Goal: Use online tool/utility: Utilize a website feature to perform a specific function

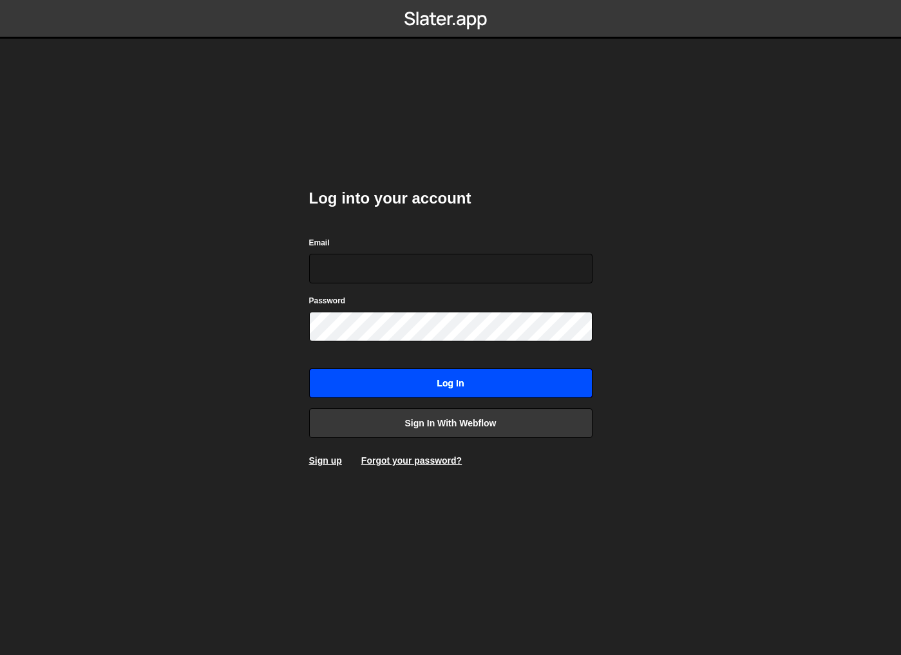
type input "kieran@standrd.com"
click at [475, 374] on input "Log in" at bounding box center [450, 383] width 283 height 30
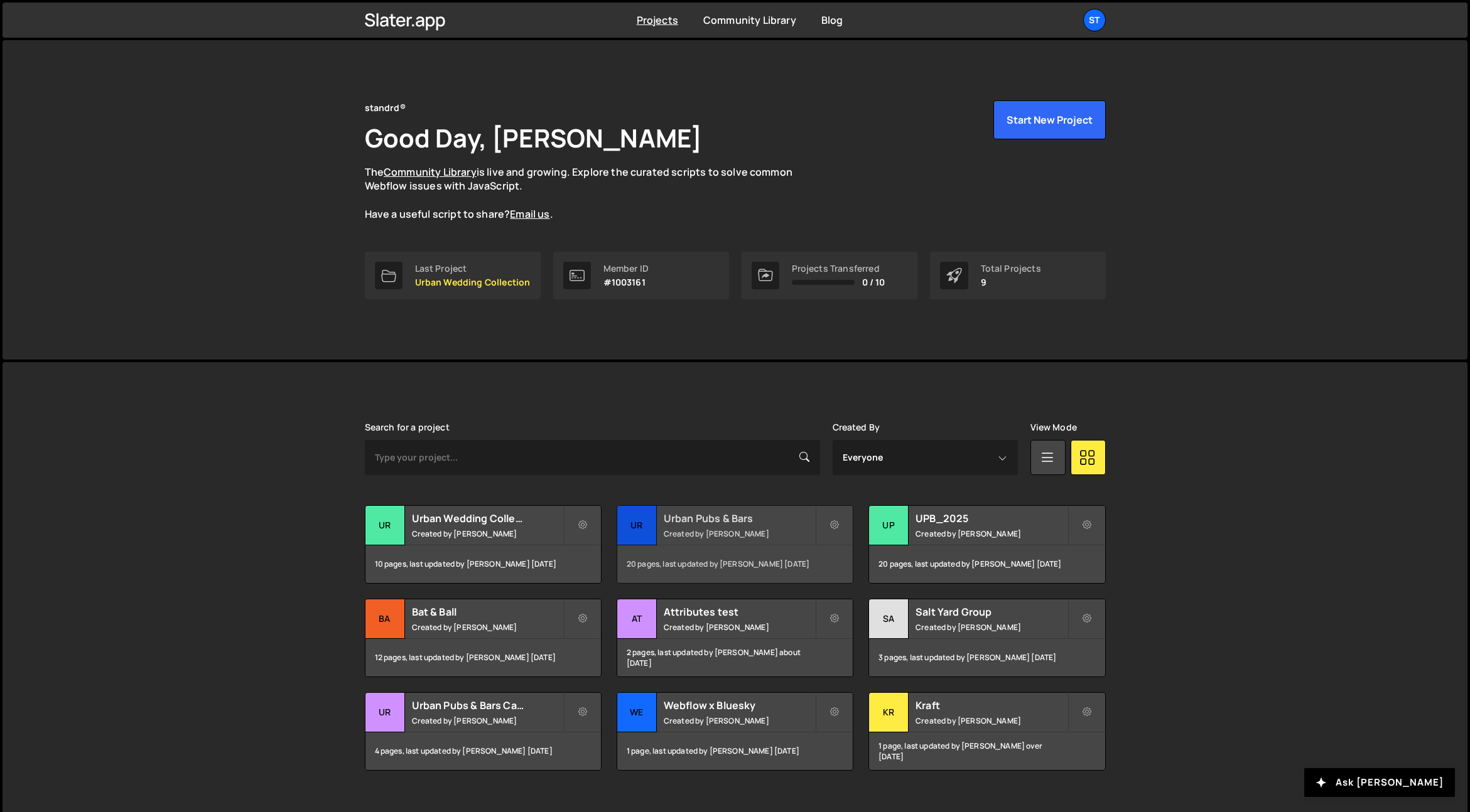
click at [729, 527] on div "Urban Pubs & Bars Created by [PERSON_NAME]" at bounding box center [735, 525] width 236 height 39
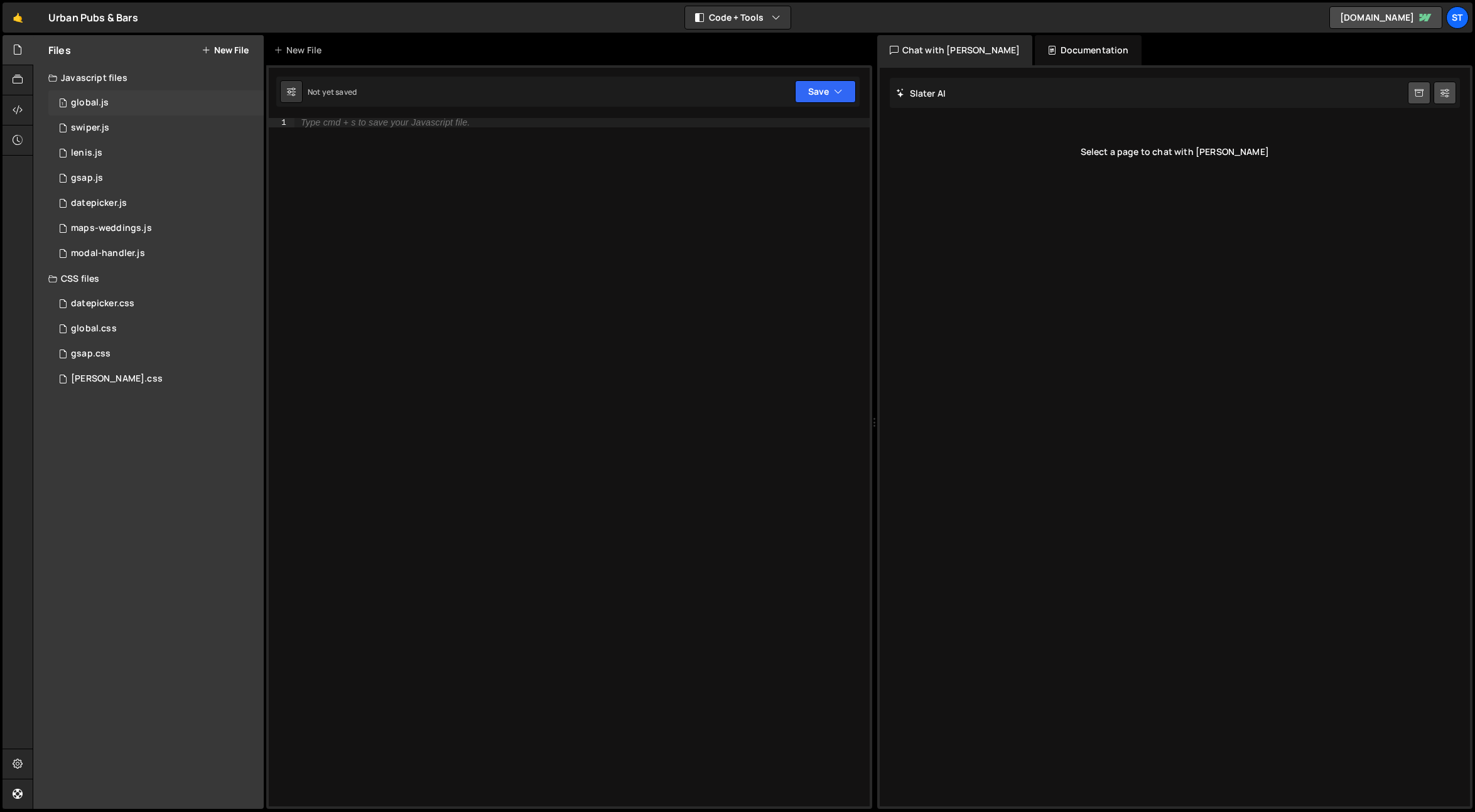
click at [123, 102] on div "1 global.js 0" at bounding box center [156, 103] width 215 height 25
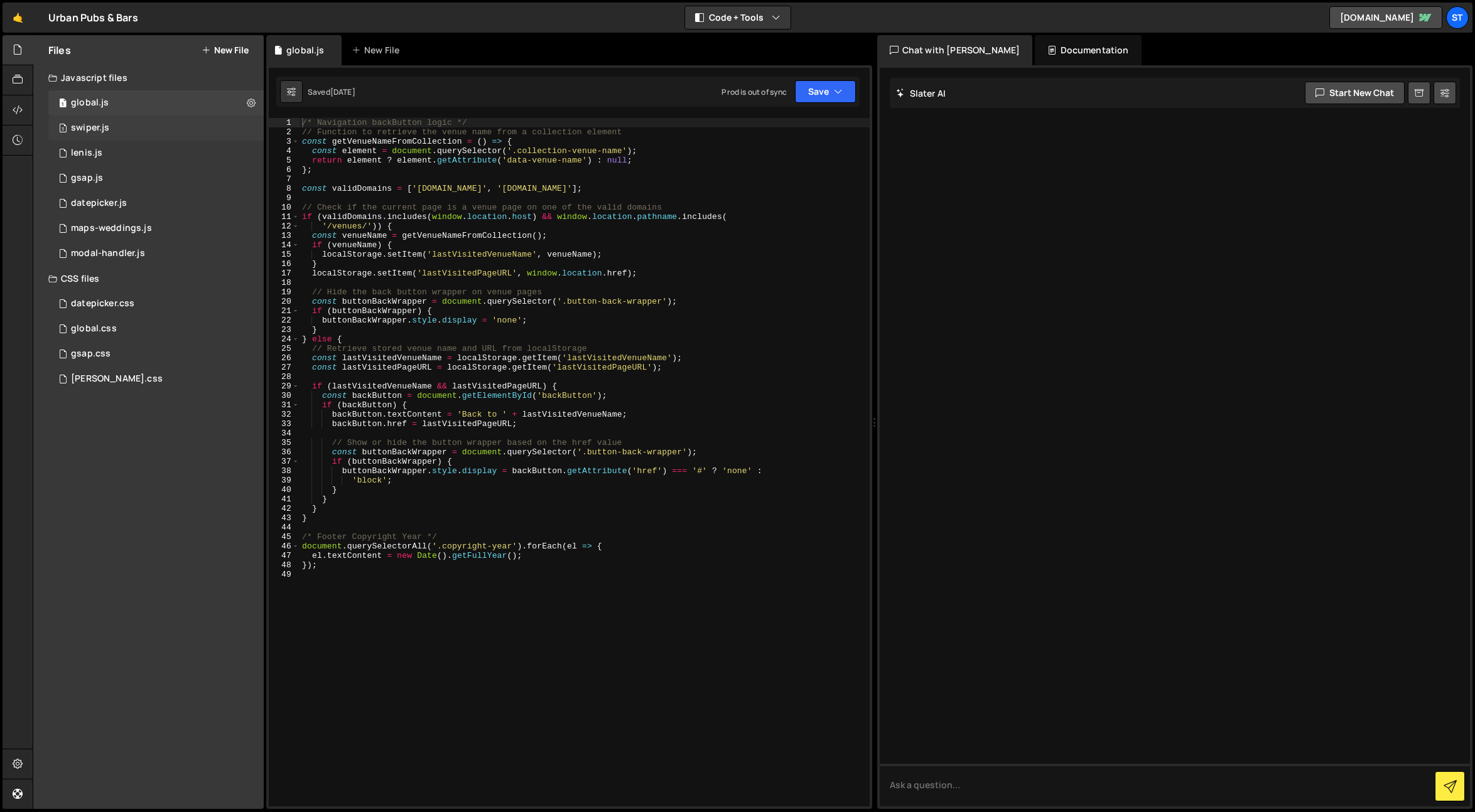
click at [133, 125] on div "3 swiper.js 0" at bounding box center [156, 129] width 215 height 25
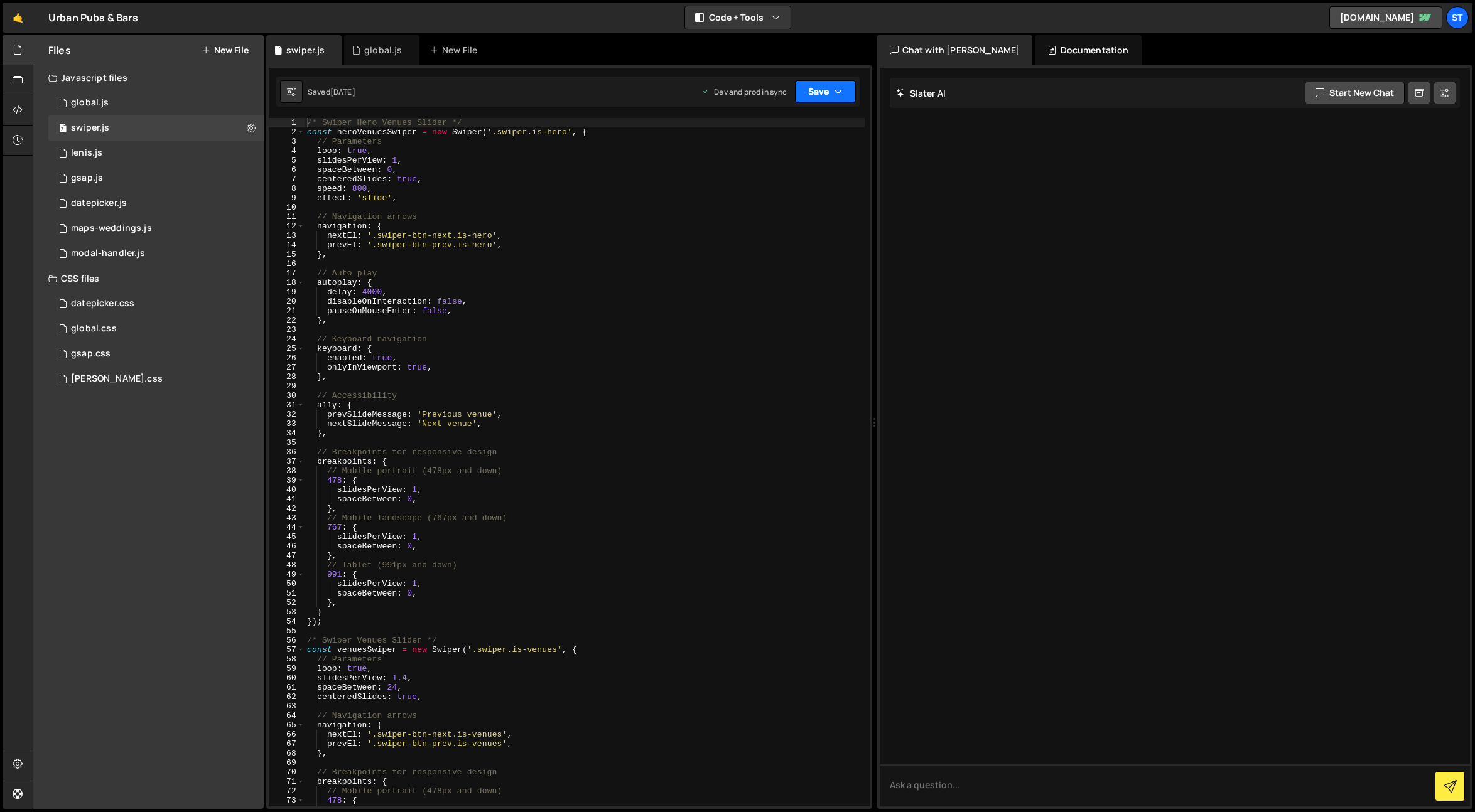
click at [836, 96] on icon "button" at bounding box center [837, 92] width 9 height 13
click at [725, 248] on div "/* Swiper Hero Venues Slider */ const heroVenuesSwiper = new Swiper ( '.swiper.…" at bounding box center [584, 472] width 560 height 708
click at [143, 147] on div "1 lenis.js 0" at bounding box center [156, 153] width 215 height 25
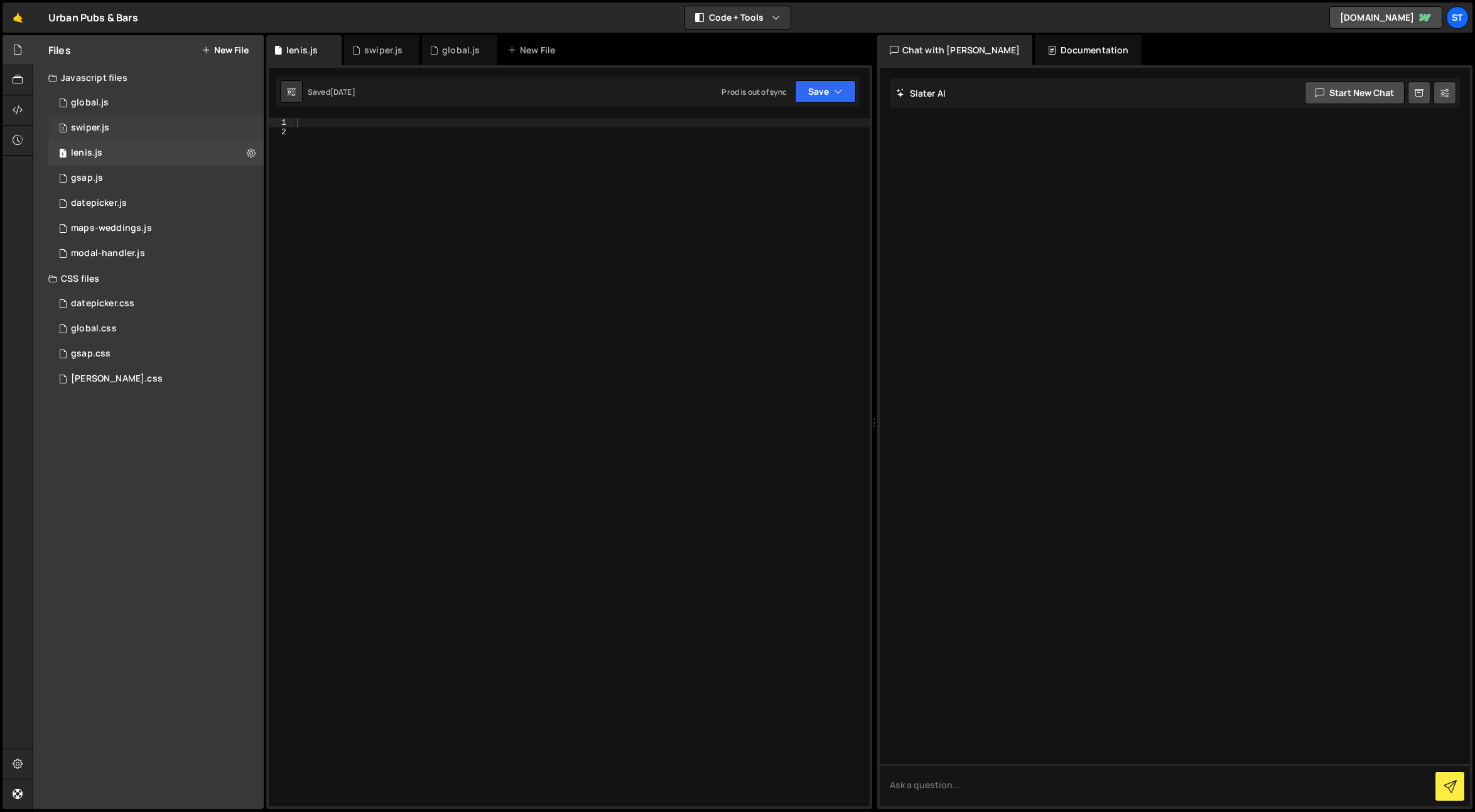
click at [162, 133] on div "3 swiper.js 0" at bounding box center [156, 129] width 215 height 25
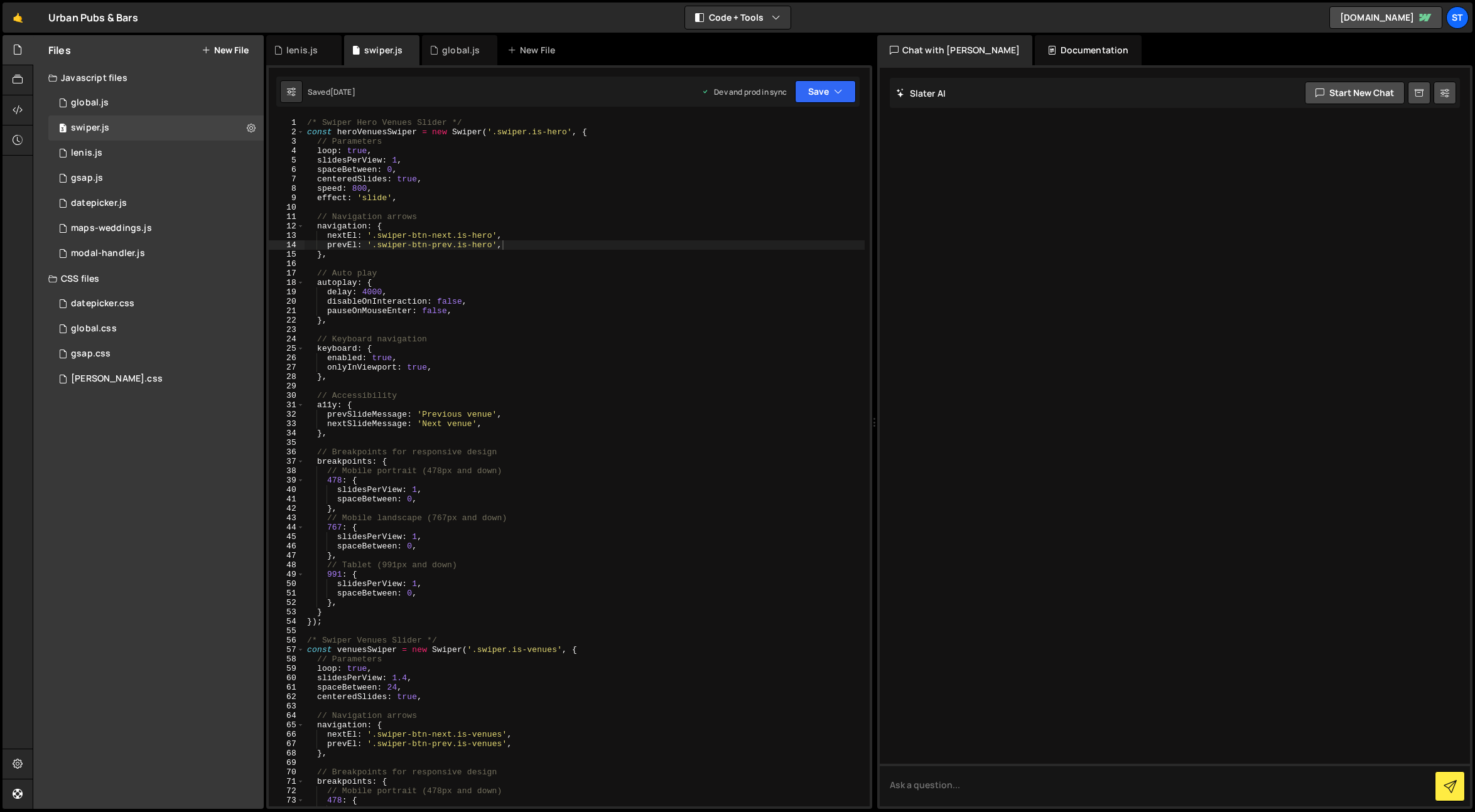
type textarea "slidesPerView: 1,"
click at [397, 158] on div "/* Swiper Hero Venues Slider */ const heroVenuesSwiper = new Swiper ( '.swiper.…" at bounding box center [584, 472] width 560 height 708
